Goal: Information Seeking & Learning: Learn about a topic

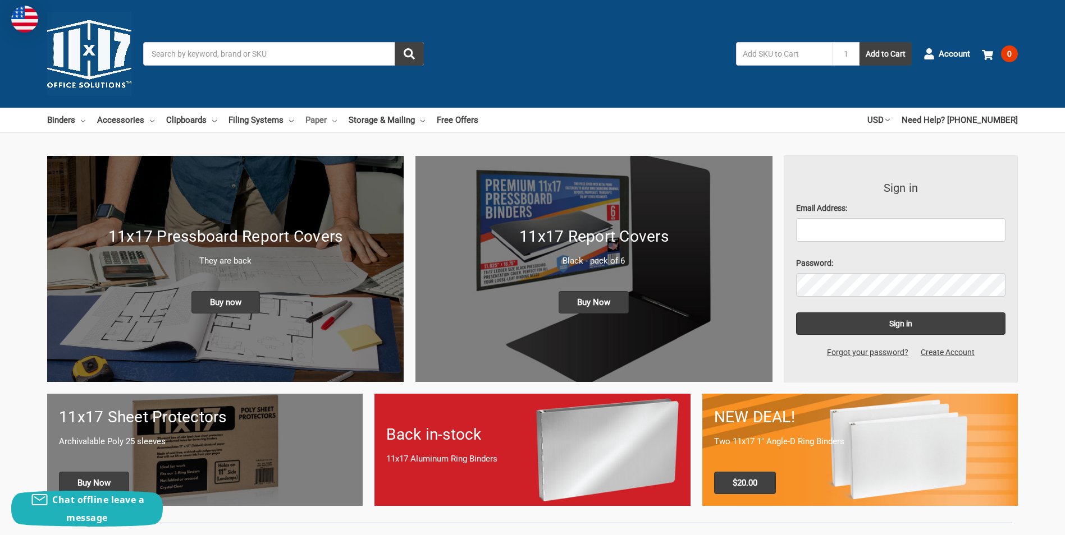
click at [310, 120] on link "Paper" at bounding box center [320, 120] width 31 height 25
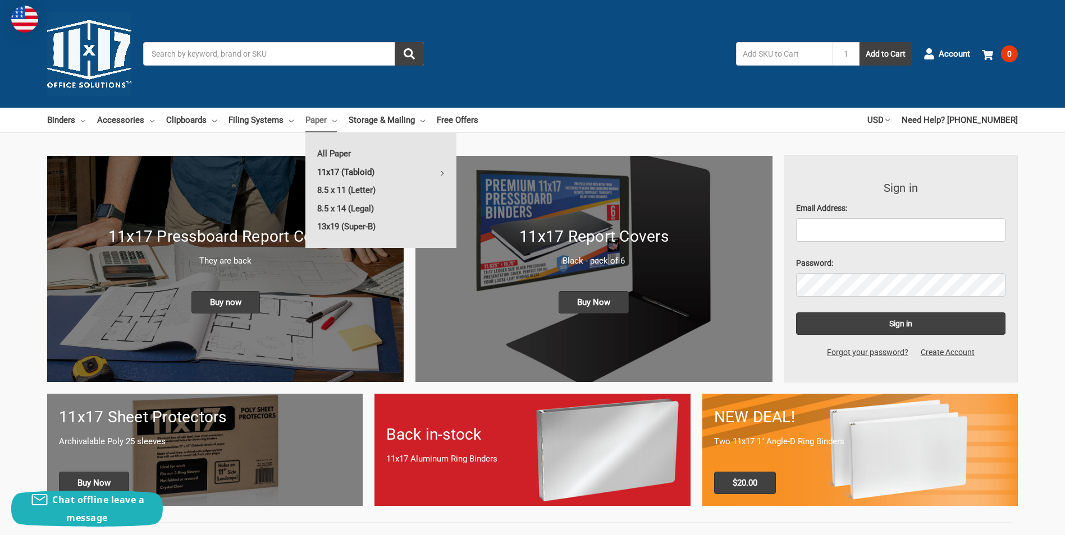
click at [336, 170] on link "11x17 (Tabloid)" at bounding box center [380, 172] width 151 height 18
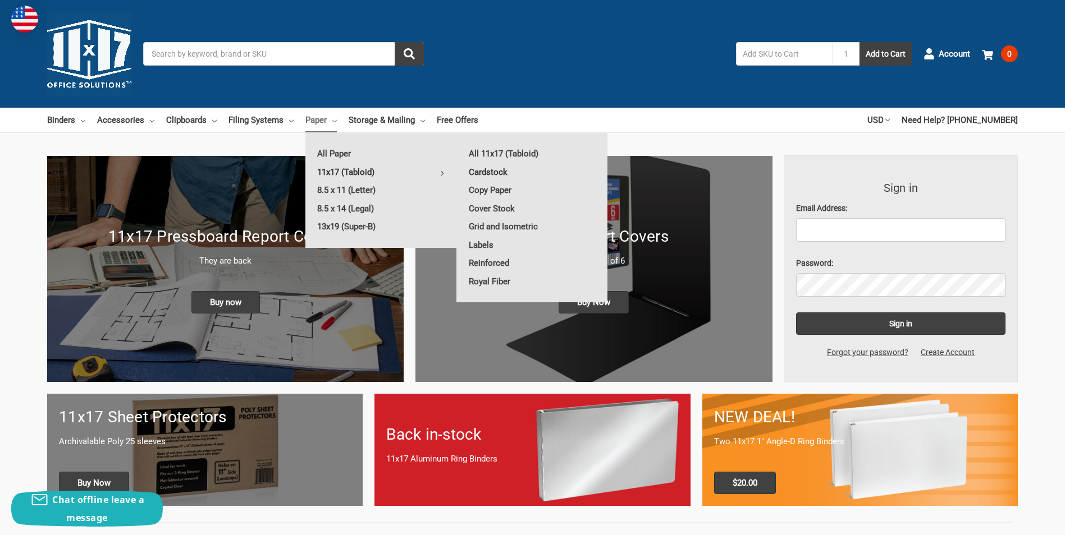
click at [483, 174] on link "Cardstock" at bounding box center [532, 172] width 150 height 18
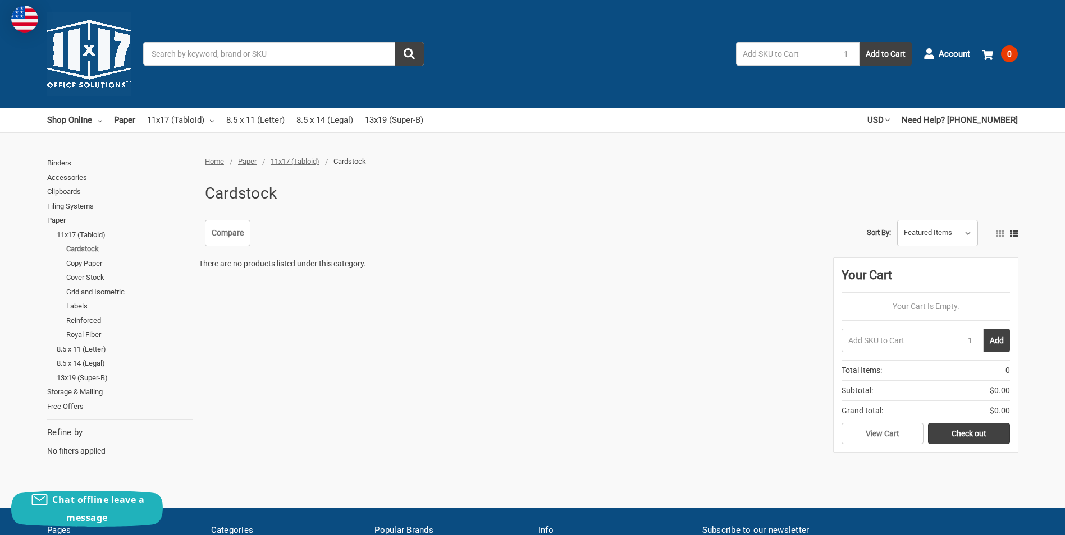
click at [76, 248] on link "Cardstock" at bounding box center [129, 249] width 126 height 15
click at [80, 264] on link "Copy Paper" at bounding box center [129, 263] width 126 height 15
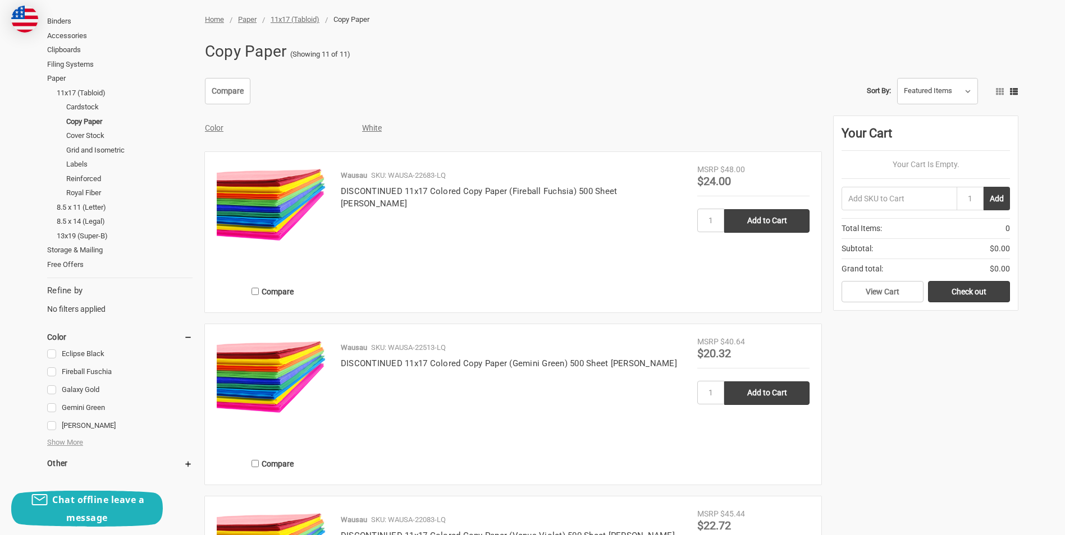
scroll to position [56, 0]
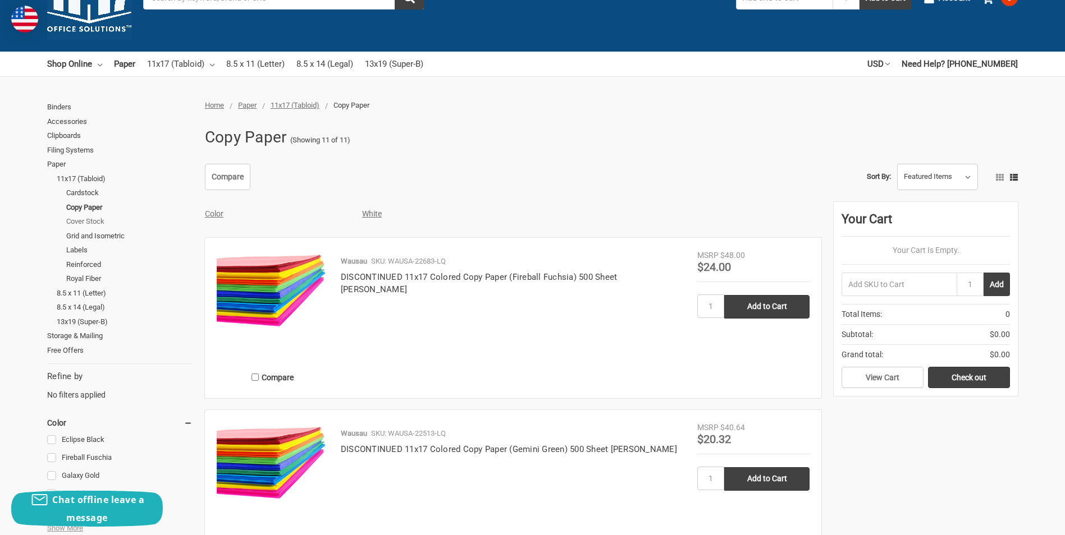
click at [89, 221] on link "Cover Stock" at bounding box center [129, 221] width 126 height 15
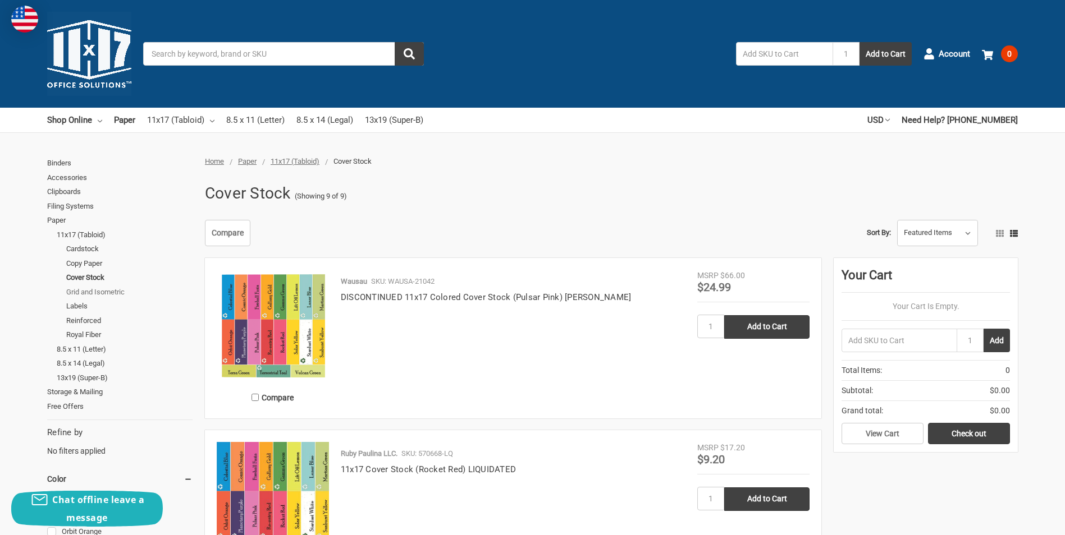
click at [80, 291] on link "Grid and Isometric" at bounding box center [129, 292] width 126 height 15
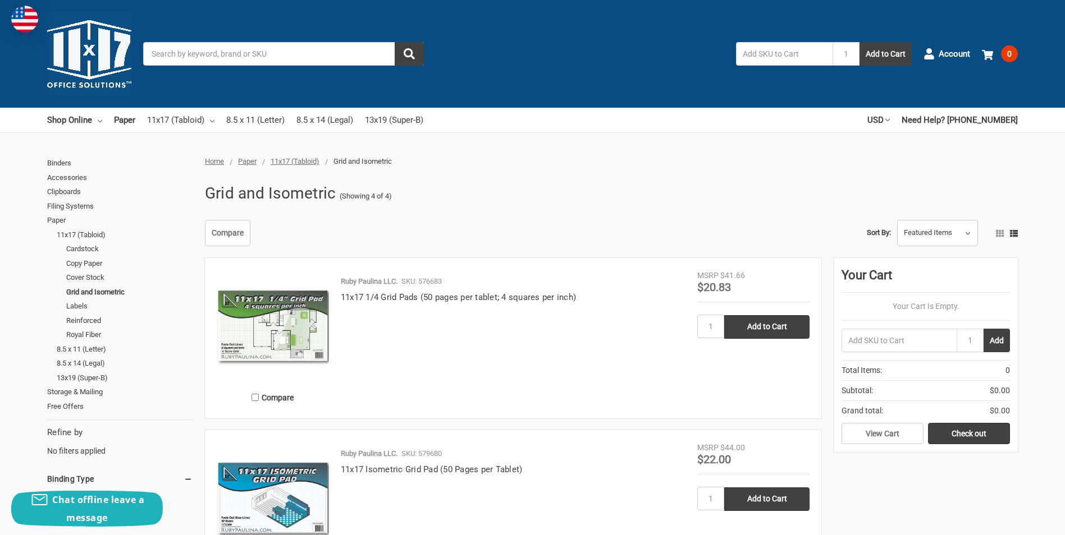
click at [269, 310] on img at bounding box center [273, 326] width 112 height 112
click at [71, 306] on link "Labels" at bounding box center [129, 306] width 126 height 15
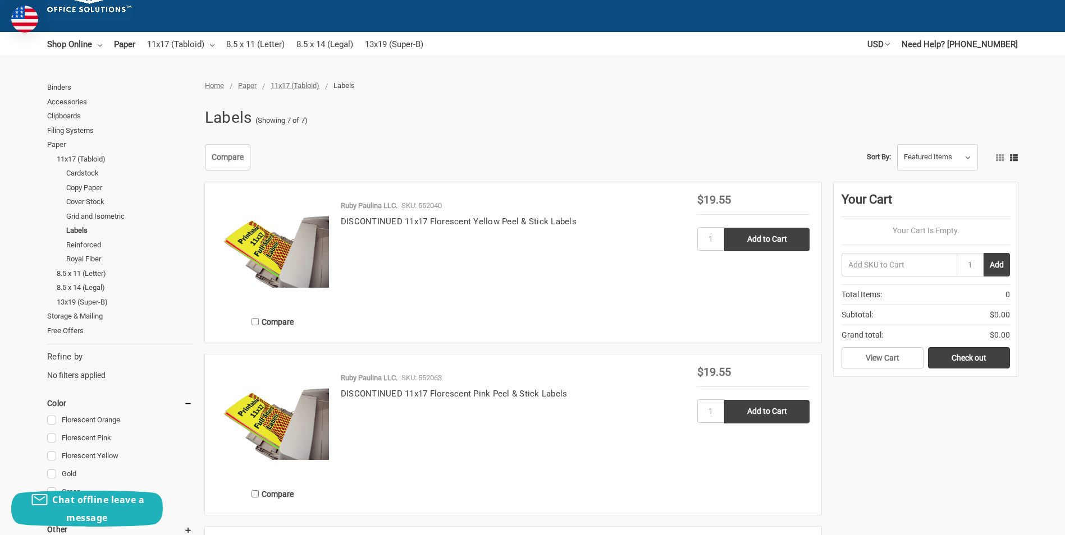
scroll to position [56, 0]
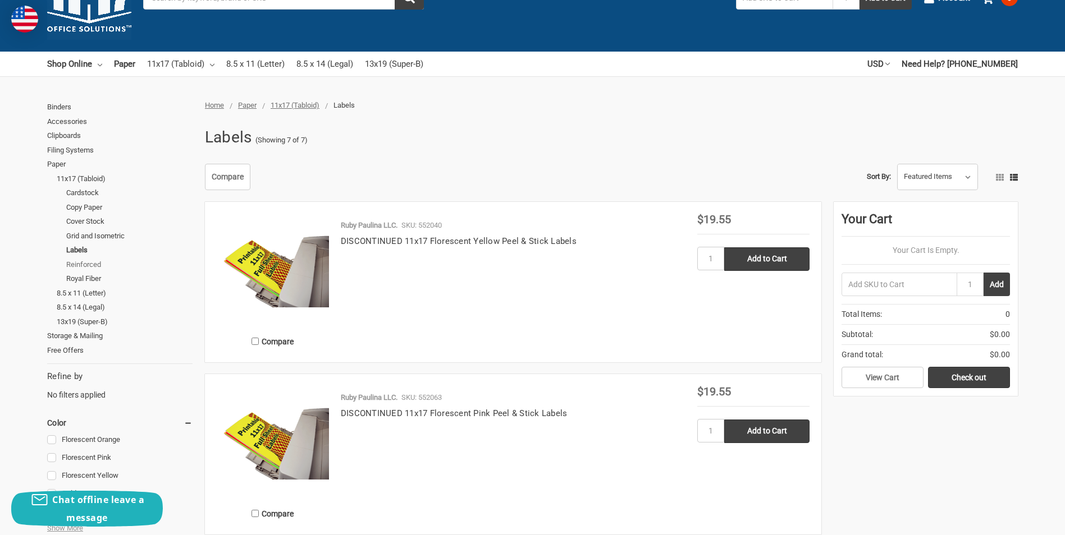
click at [84, 263] on link "Reinforced" at bounding box center [129, 265] width 126 height 15
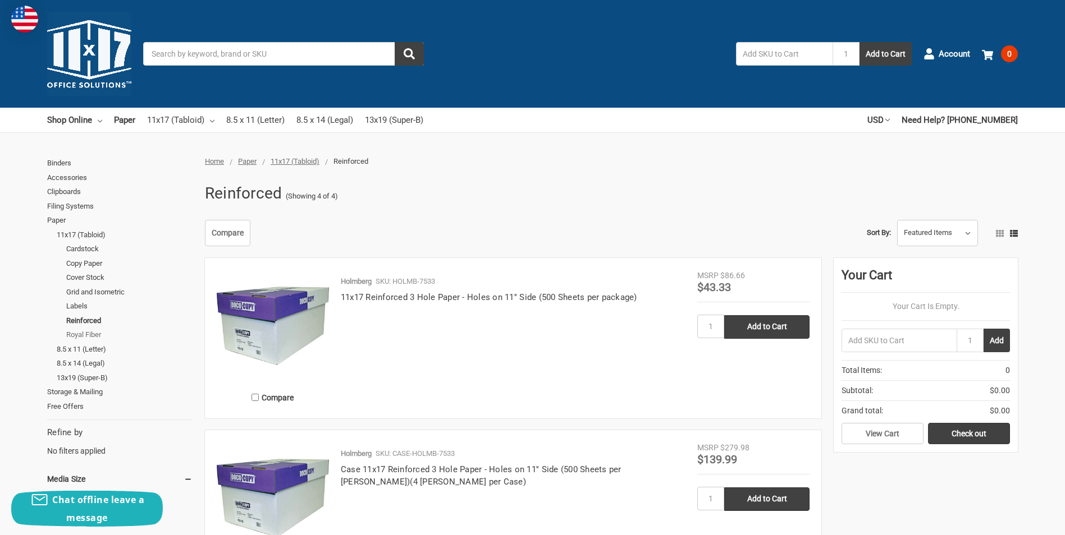
click at [69, 334] on link "Royal Fiber" at bounding box center [129, 335] width 126 height 15
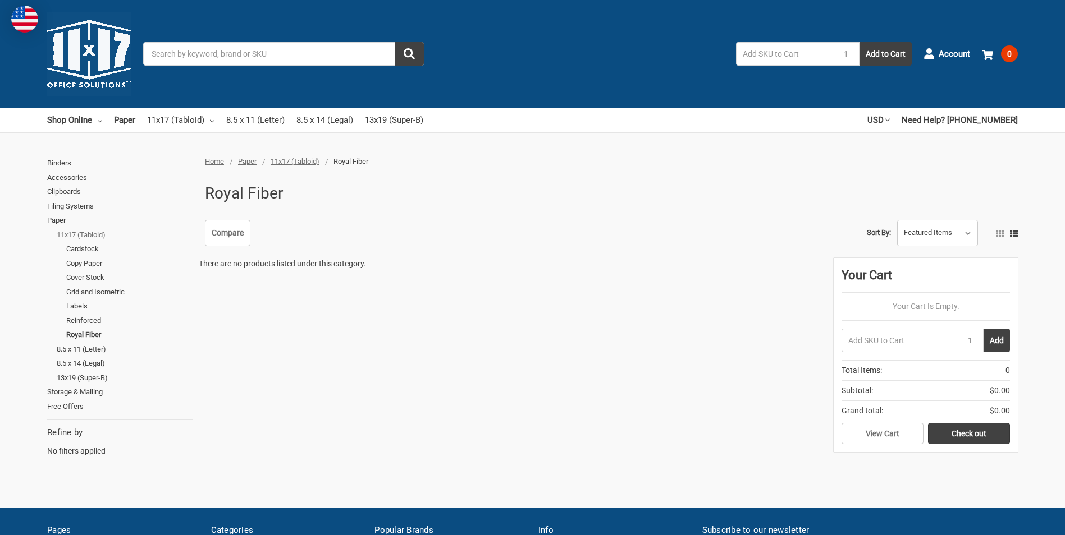
click at [68, 235] on link "11x17 (Tabloid)" at bounding box center [125, 235] width 136 height 15
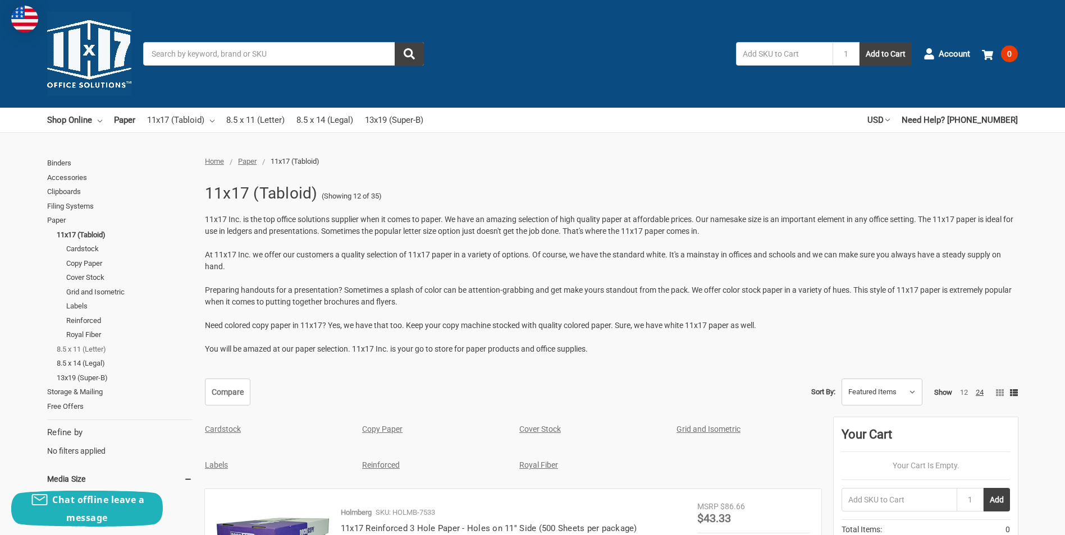
click at [66, 349] on link "8.5 x 11 (Letter)" at bounding box center [125, 349] width 136 height 15
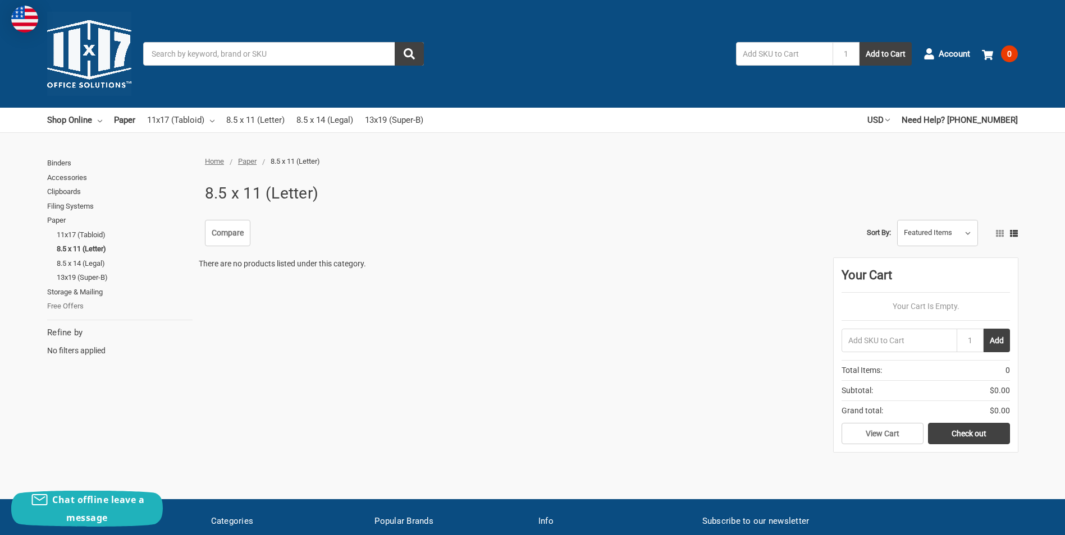
click at [59, 305] on link "Free Offers" at bounding box center [119, 306] width 145 height 15
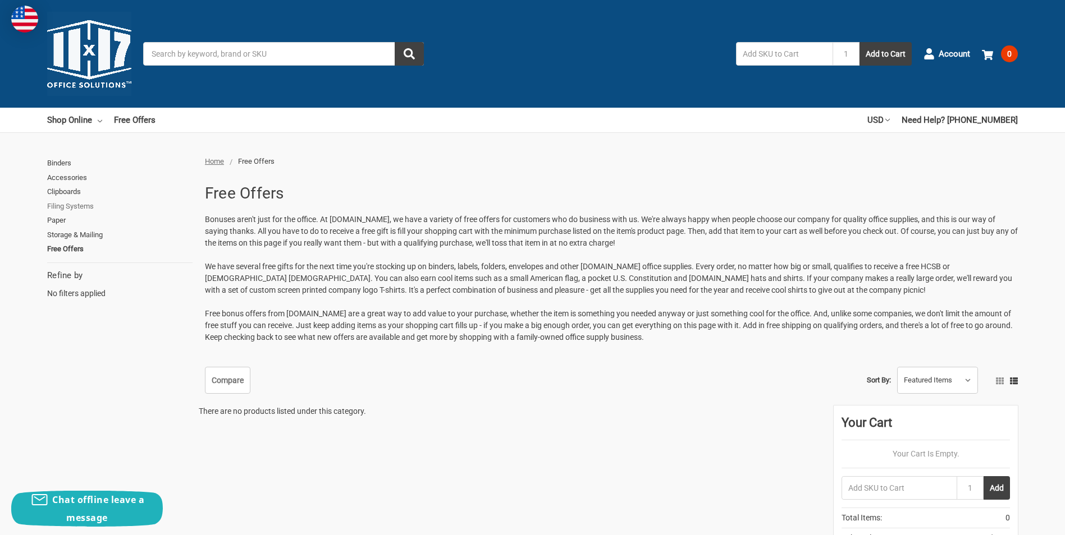
click at [59, 206] on link "Filing Systems" at bounding box center [119, 206] width 145 height 15
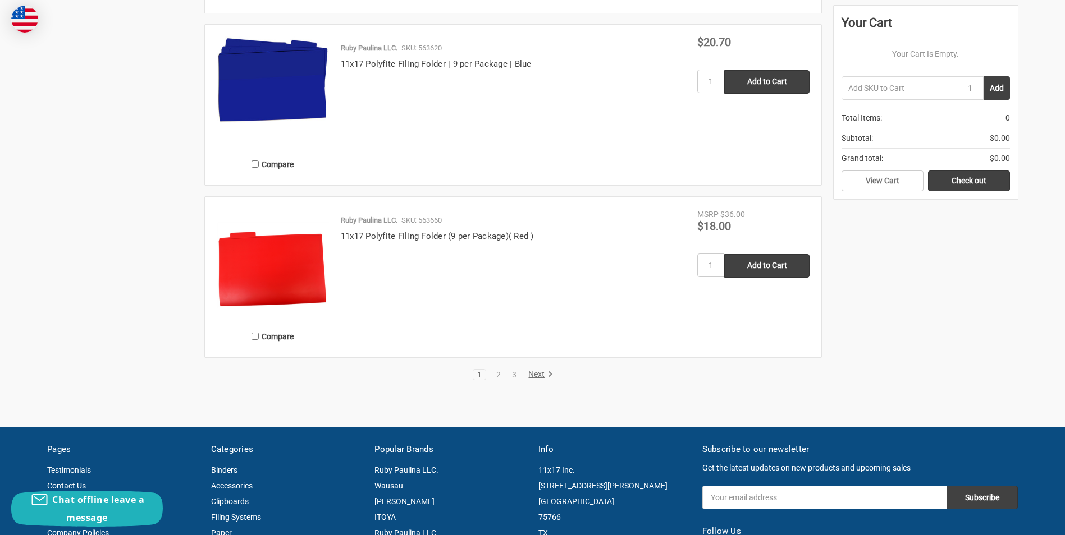
scroll to position [2189, 0]
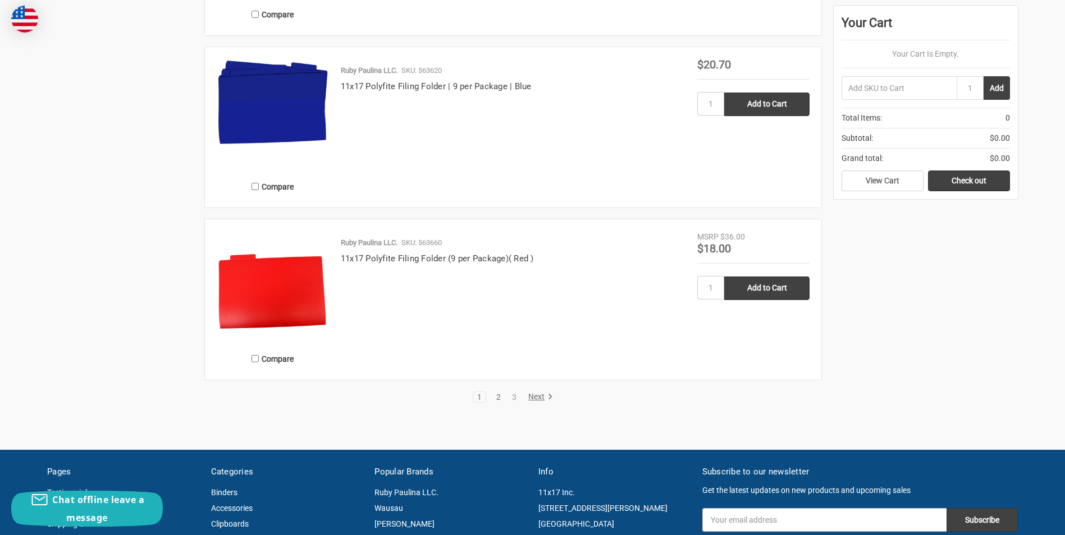
click at [498, 398] on link "2" at bounding box center [498, 397] width 12 height 8
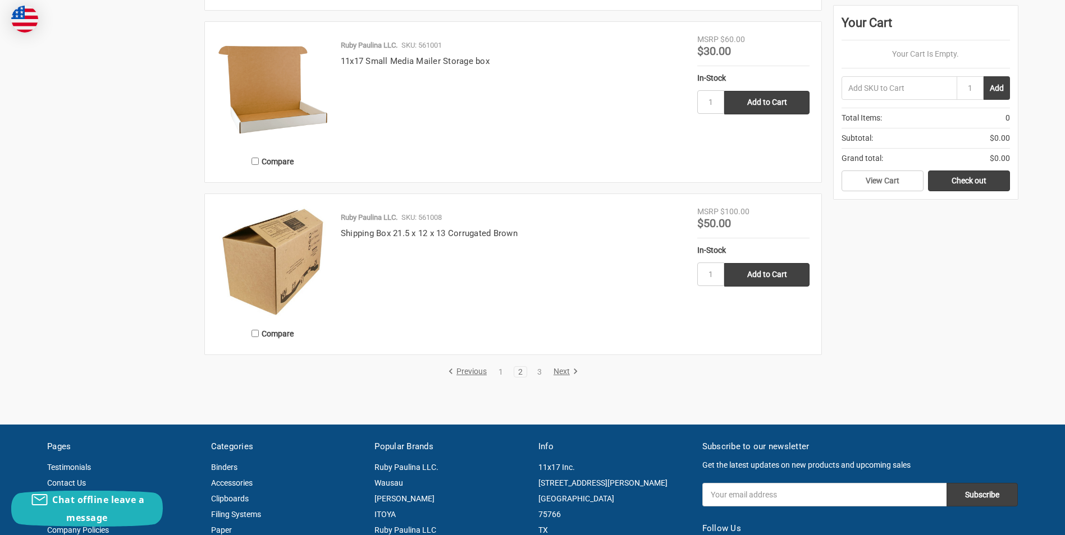
scroll to position [2189, 0]
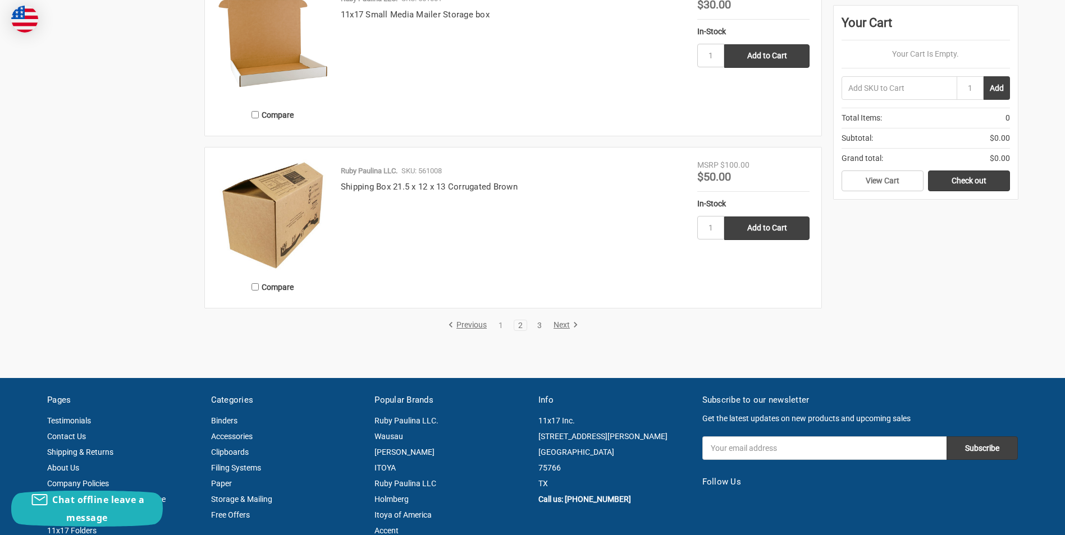
click at [538, 323] on link "3" at bounding box center [539, 326] width 12 height 8
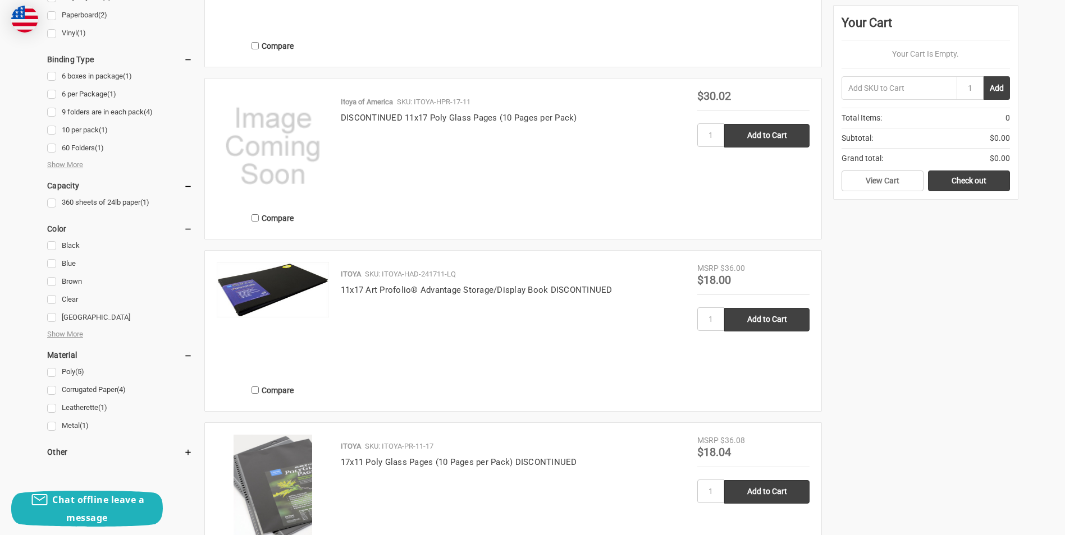
scroll to position [673, 0]
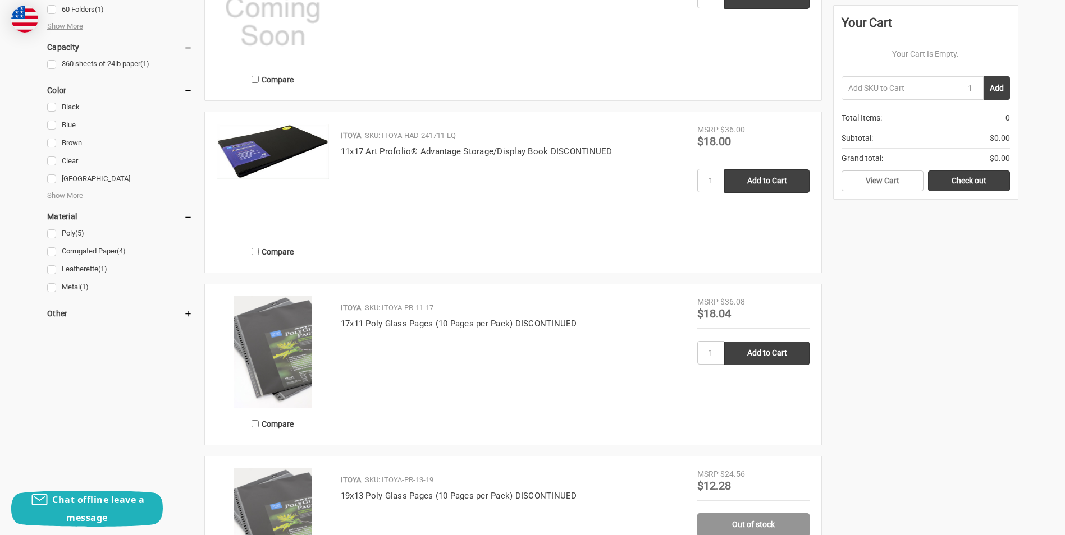
click at [287, 350] on img at bounding box center [273, 352] width 112 height 112
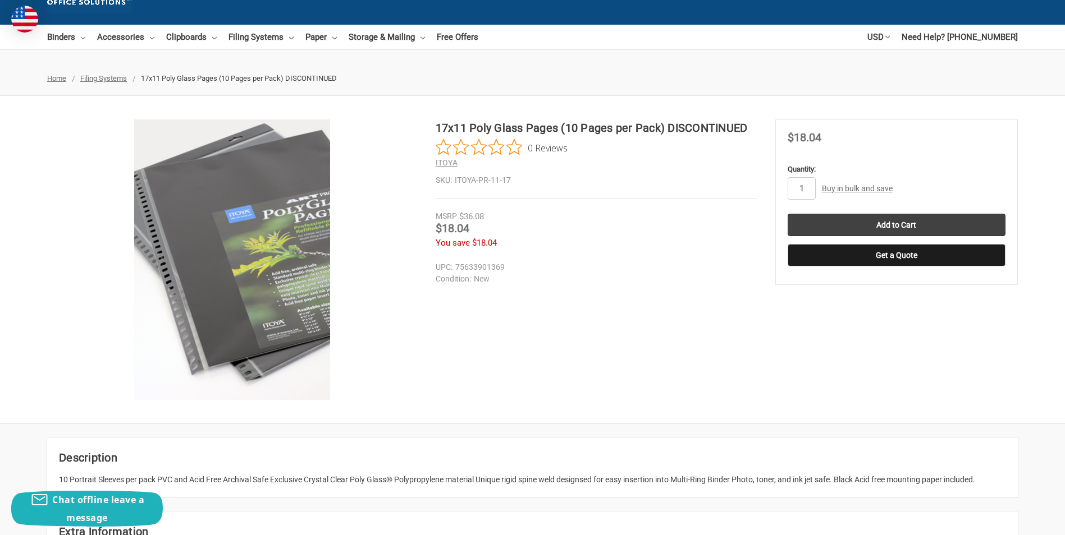
scroll to position [56, 0]
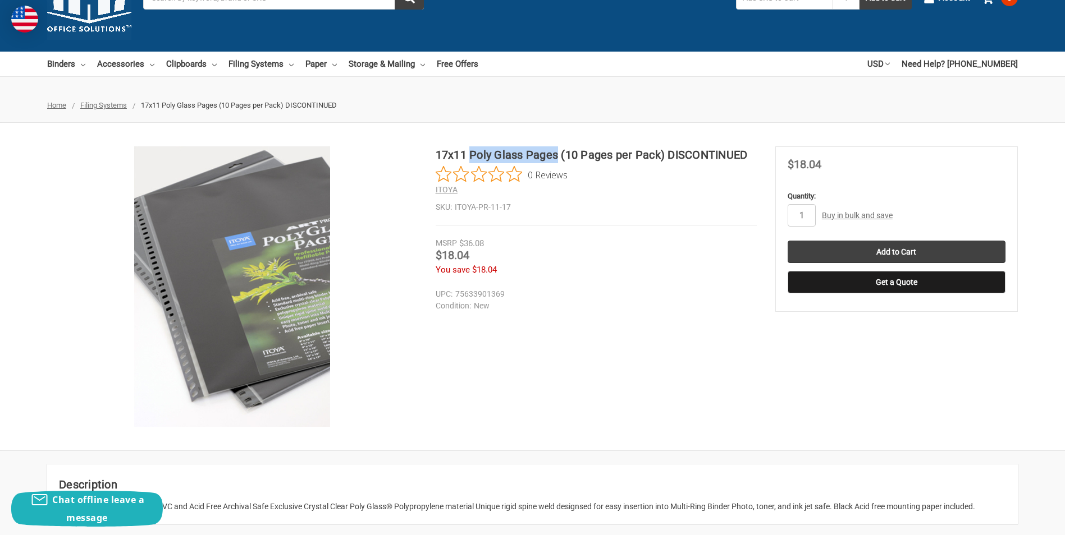
drag, startPoint x: 473, startPoint y: 150, endPoint x: 560, endPoint y: 158, distance: 87.3
click at [560, 158] on h1 "17x11 Poly Glass Pages (10 Pages per Pack) DISCONTINUED" at bounding box center [596, 154] width 321 height 17
copy h1 "Poly Glass Pages"
